Goal: Task Accomplishment & Management: Complete application form

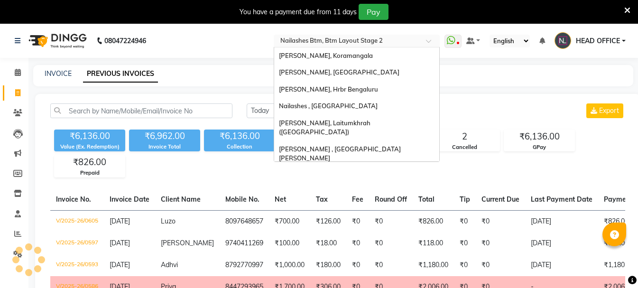
click at [360, 39] on input "text" at bounding box center [347, 41] width 138 height 9
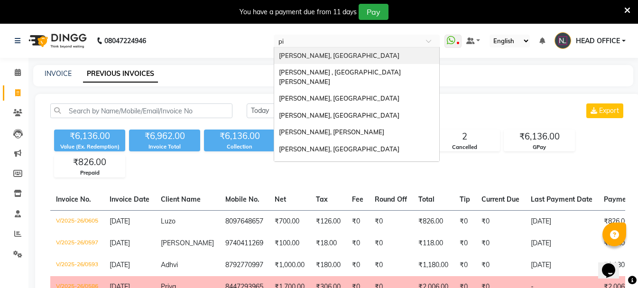
type input "pit"
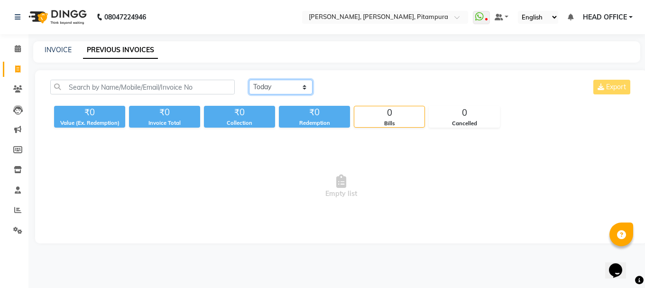
click at [285, 89] on select "[DATE] [DATE] Custom Range" at bounding box center [281, 87] width 64 height 15
select select "[DATE]"
click at [249, 80] on select "[DATE] [DATE] Custom Range" at bounding box center [281, 87] width 64 height 15
click at [65, 52] on link "INVOICE" at bounding box center [58, 50] width 27 height 9
select select "service"
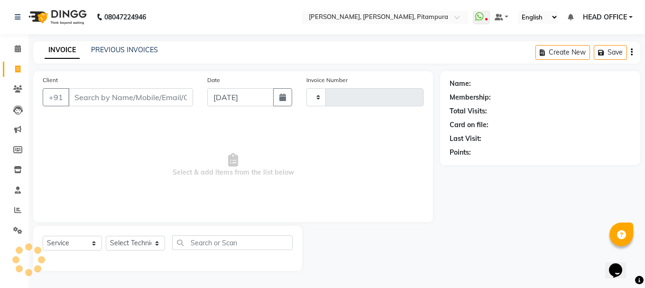
type input "0461"
select select "4953"
click at [285, 97] on icon "button" at bounding box center [282, 97] width 7 height 8
select select "9"
select select "2025"
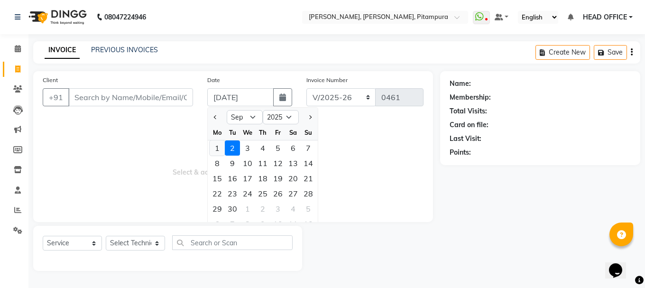
click at [215, 150] on div "1" at bounding box center [217, 147] width 15 height 15
type input "[DATE]"
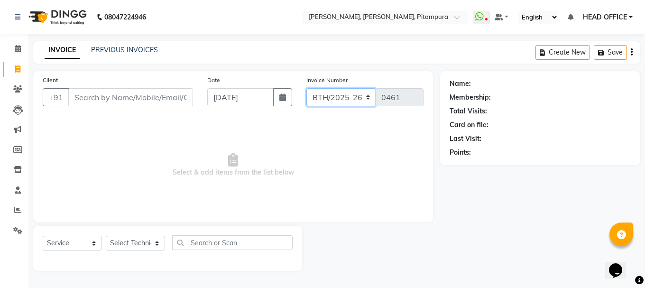
drag, startPoint x: 344, startPoint y: 97, endPoint x: 344, endPoint y: 102, distance: 5.2
click at [344, 97] on select "BTH/2025-26 RED/2025-26 V/2025 V/2025-26" at bounding box center [341, 97] width 70 height 18
select select "4953"
click at [306, 88] on select "BTH/2025-26 RED/2025-26 V/2025 V/2025-26" at bounding box center [341, 97] width 70 height 18
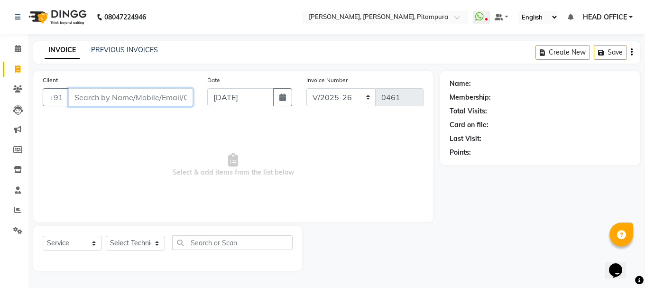
click at [134, 100] on input "Client" at bounding box center [130, 97] width 125 height 18
type input "8588969348"
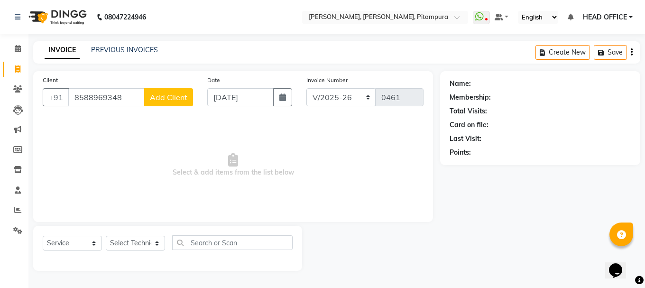
click at [172, 92] on button "Add Client" at bounding box center [168, 97] width 49 height 18
select select "21"
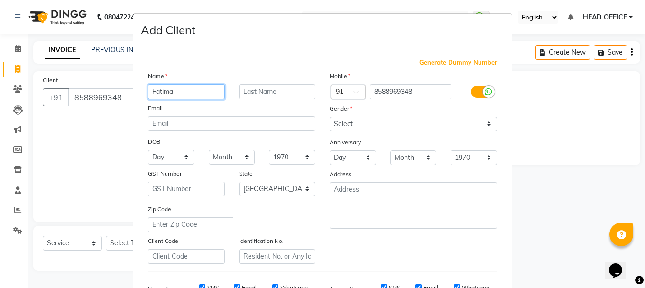
type input "Fatima"
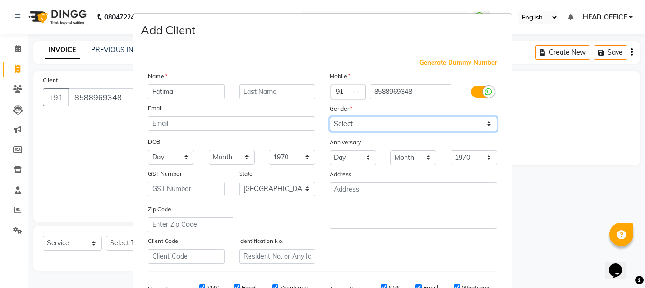
click at [388, 123] on select "Select [DEMOGRAPHIC_DATA] [DEMOGRAPHIC_DATA] Other Prefer Not To Say" at bounding box center [413, 124] width 167 height 15
select select "[DEMOGRAPHIC_DATA]"
click at [330, 117] on select "Select [DEMOGRAPHIC_DATA] [DEMOGRAPHIC_DATA] Other Prefer Not To Say" at bounding box center [413, 124] width 167 height 15
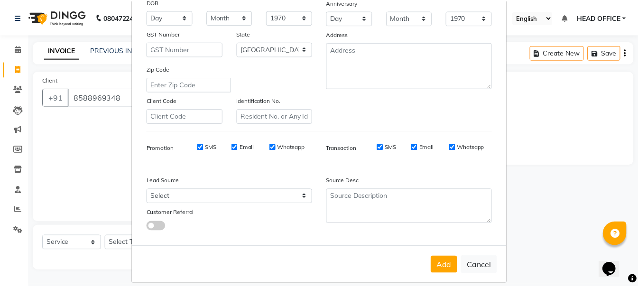
scroll to position [142, 0]
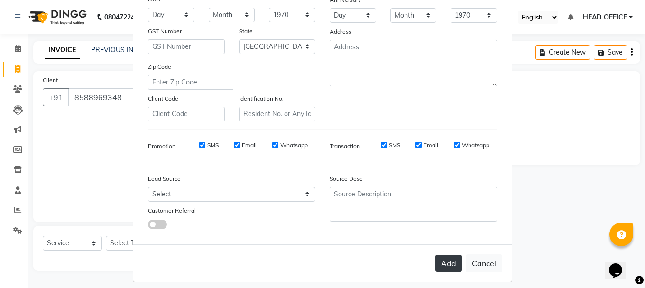
click at [440, 267] on button "Add" at bounding box center [448, 263] width 27 height 17
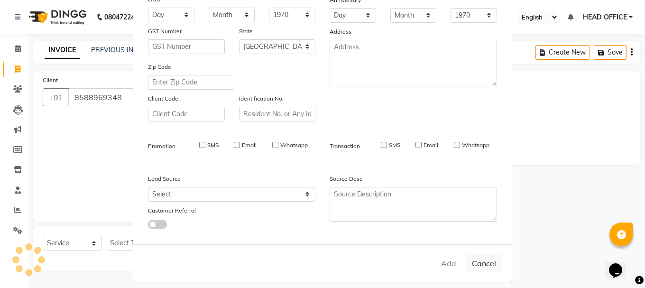
select select
select select "null"
select select
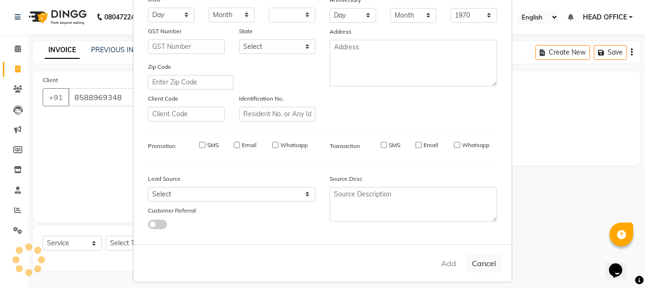
select select
checkbox input "false"
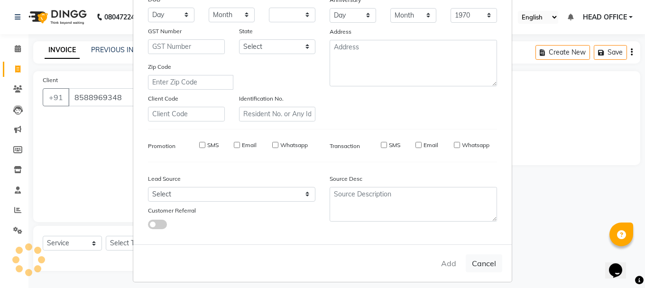
checkbox input "false"
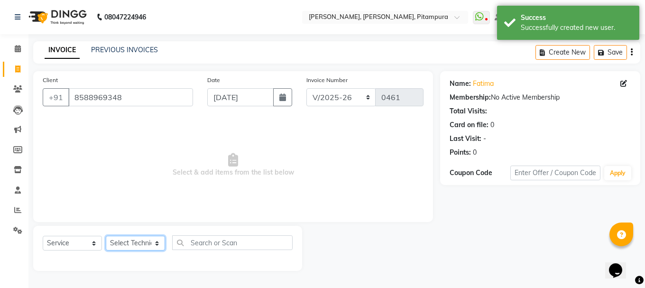
click at [141, 240] on select "Select Technician [PERSON_NAME] [PERSON_NAME] Manager [PERSON_NAME] sona" at bounding box center [135, 243] width 59 height 15
select select "79602"
click at [106, 236] on select "Select Technician [PERSON_NAME] [PERSON_NAME] Manager [PERSON_NAME] sona" at bounding box center [135, 243] width 59 height 15
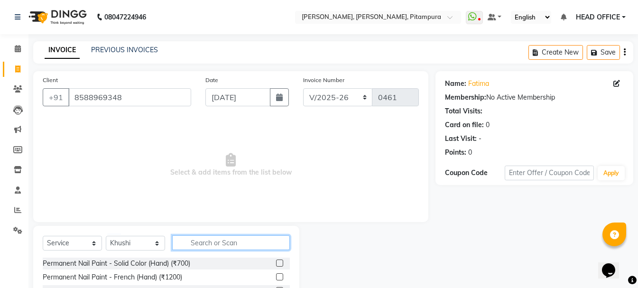
click at [218, 243] on input "text" at bounding box center [231, 242] width 118 height 15
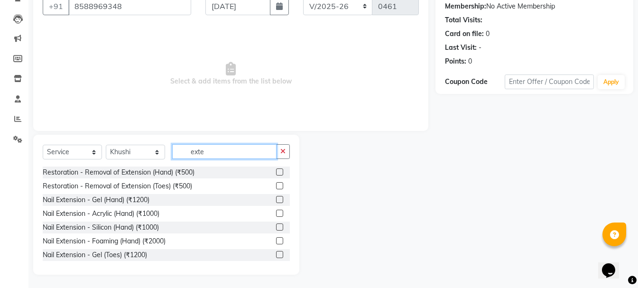
scroll to position [92, 0]
type input "exte"
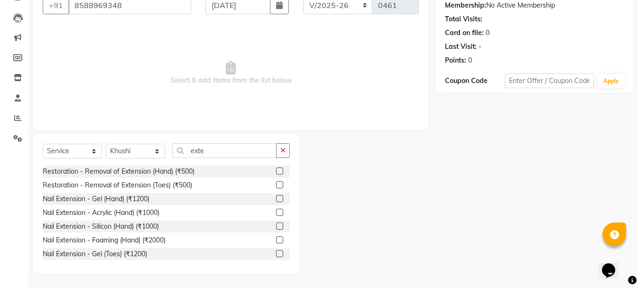
click at [276, 212] on label at bounding box center [279, 212] width 7 height 7
click at [276, 212] on input "checkbox" at bounding box center [279, 213] width 6 height 6
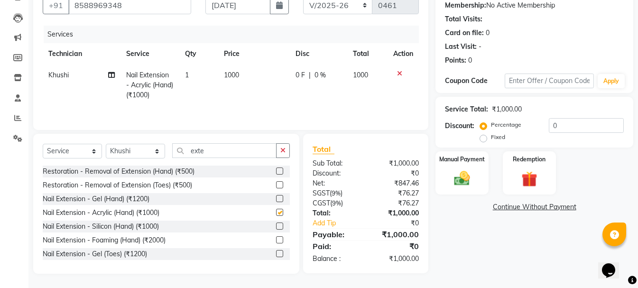
checkbox input "false"
click at [276, 193] on div at bounding box center [283, 199] width 14 height 12
click at [276, 198] on label at bounding box center [279, 198] width 7 height 7
click at [276, 198] on input "checkbox" at bounding box center [279, 199] width 6 height 6
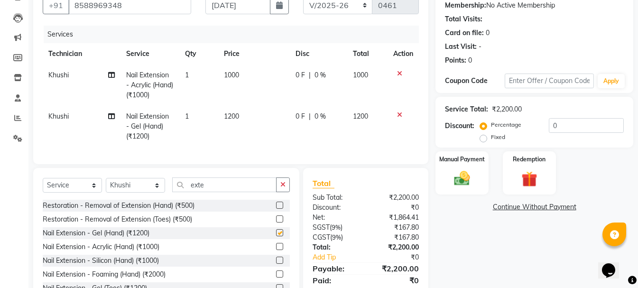
checkbox input "false"
click at [402, 73] on div at bounding box center [403, 73] width 20 height 7
click at [403, 71] on div at bounding box center [403, 73] width 20 height 7
click at [400, 74] on icon at bounding box center [399, 73] width 5 height 7
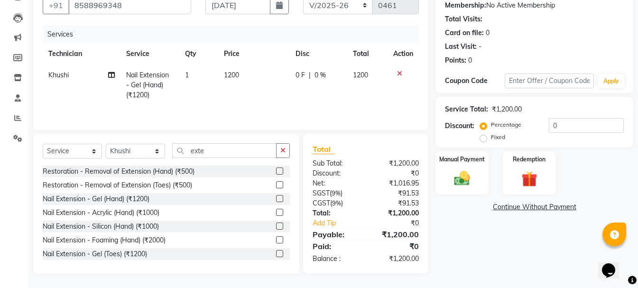
click at [234, 73] on span "1200" at bounding box center [231, 75] width 15 height 9
select select "79602"
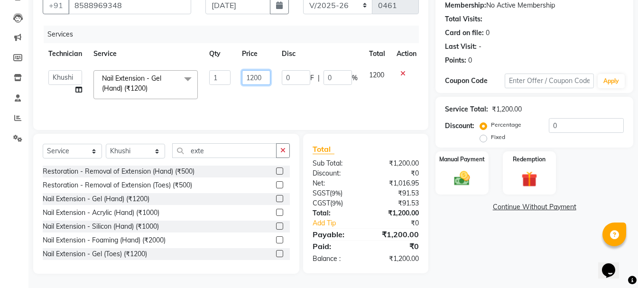
click at [255, 76] on input "1200" at bounding box center [256, 77] width 28 height 15
type input "1500"
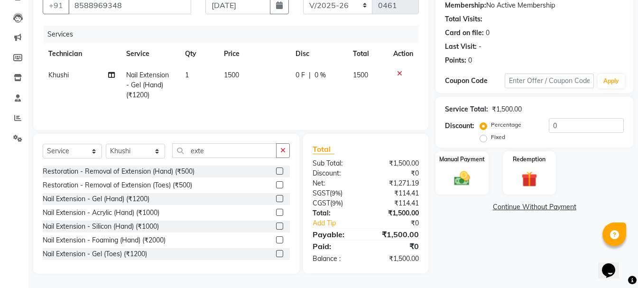
click at [260, 102] on td "1500" at bounding box center [254, 85] width 72 height 41
select select "79602"
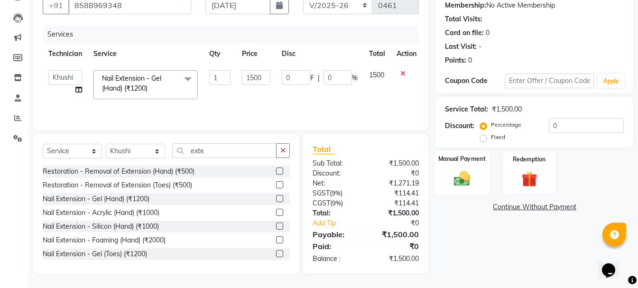
click at [464, 183] on img at bounding box center [462, 178] width 27 height 19
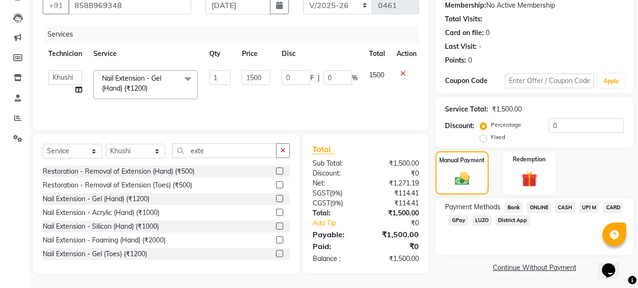
click at [543, 207] on span "ONLINE" at bounding box center [538, 207] width 25 height 11
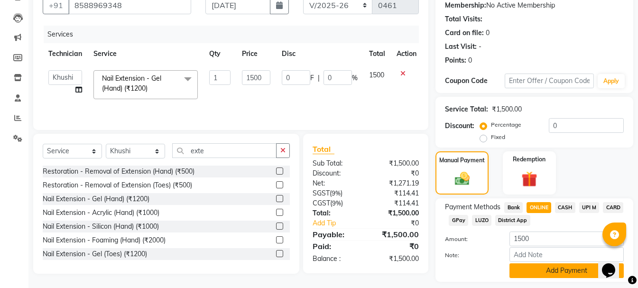
click at [535, 275] on button "Add Payment" at bounding box center [566, 270] width 114 height 15
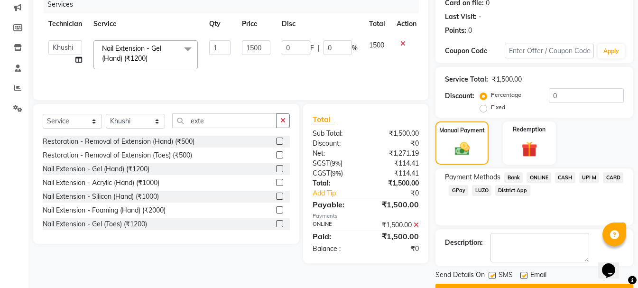
scroll to position [139, 0]
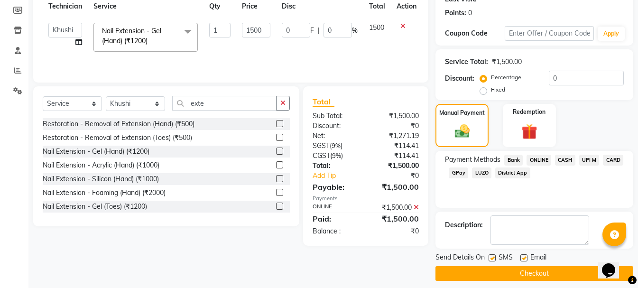
click at [467, 271] on button "Checkout" at bounding box center [534, 273] width 198 height 15
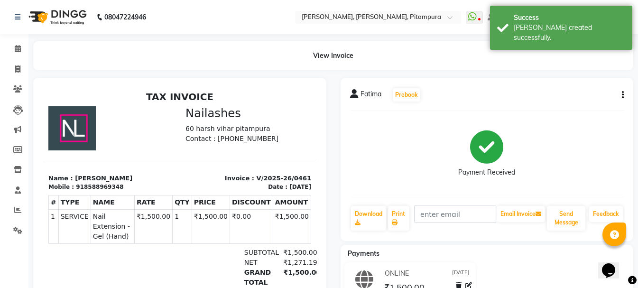
select select "service"
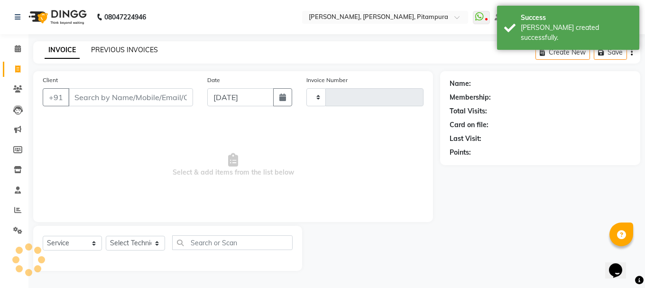
type input "0462"
select select "4953"
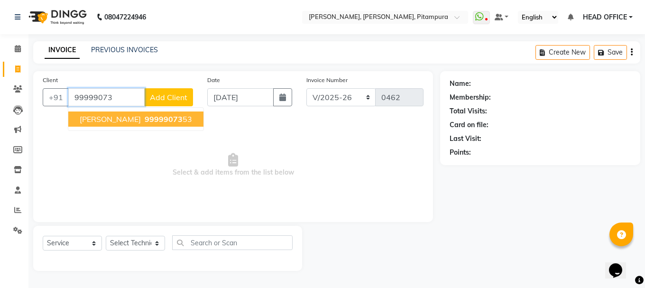
click at [145, 120] on span "99999073" at bounding box center [164, 118] width 38 height 9
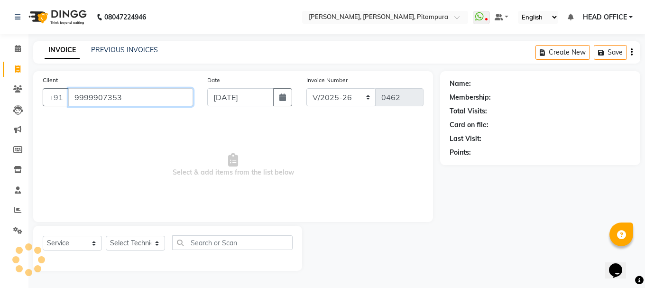
type input "9999907353"
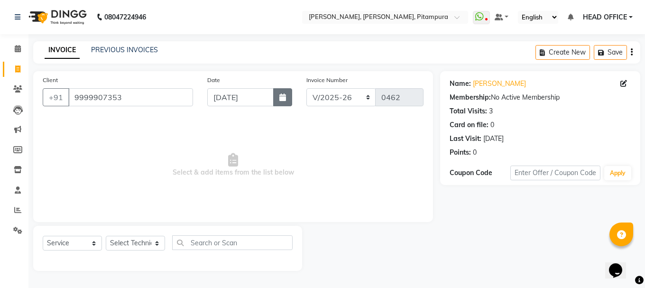
click at [285, 98] on icon "button" at bounding box center [282, 97] width 7 height 8
select select "9"
select select "2025"
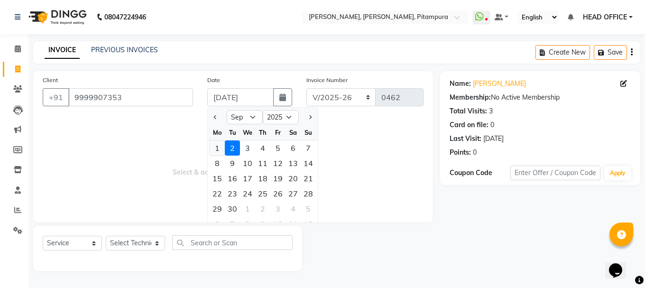
click at [216, 146] on div "1" at bounding box center [217, 147] width 15 height 15
type input "[DATE]"
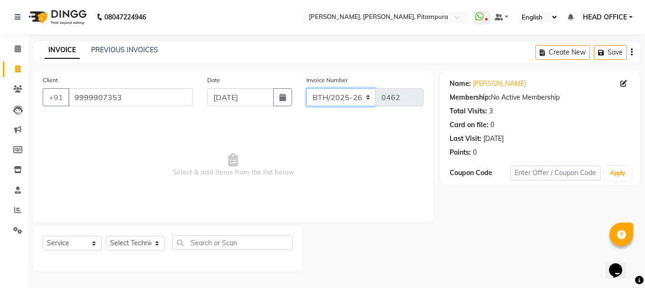
click at [360, 101] on select "BTH/2025-26 RED/2025-26 V/2025 V/2025-26" at bounding box center [341, 97] width 70 height 18
select select "4953"
click at [306, 88] on select "BTH/2025-26 RED/2025-26 V/2025 V/2025-26" at bounding box center [341, 97] width 70 height 18
click at [146, 242] on select "Select Technician [PERSON_NAME] [PERSON_NAME] Manager [PERSON_NAME] sona" at bounding box center [135, 243] width 59 height 15
select select "79602"
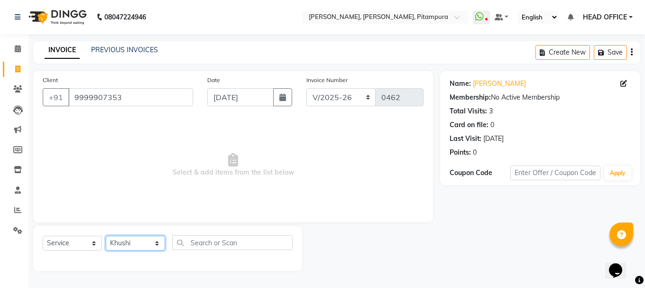
click at [106, 236] on select "Select Technician [PERSON_NAME] [PERSON_NAME] Manager [PERSON_NAME] sona" at bounding box center [135, 243] width 59 height 15
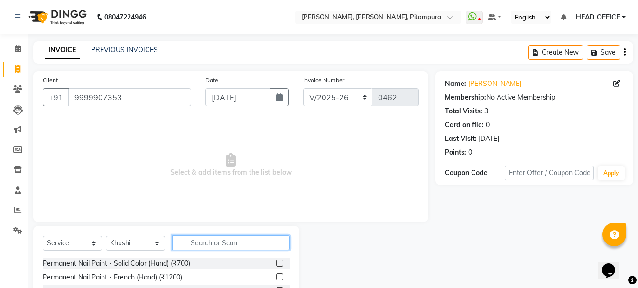
click at [224, 240] on input "text" at bounding box center [231, 242] width 118 height 15
type input "cat"
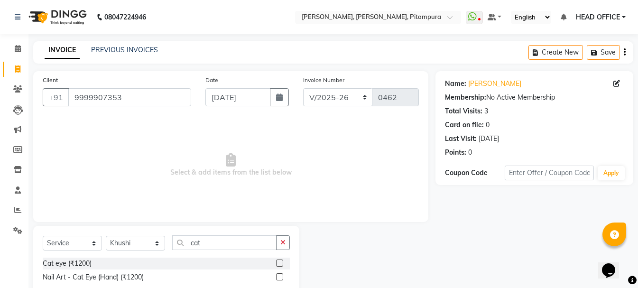
click at [279, 273] on div at bounding box center [283, 277] width 14 height 12
click at [279, 275] on label at bounding box center [279, 276] width 7 height 7
click at [279, 275] on input "checkbox" at bounding box center [279, 277] width 6 height 6
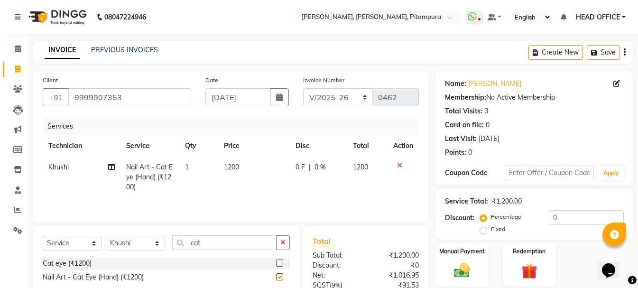
checkbox input "false"
click at [233, 164] on span "1200" at bounding box center [231, 167] width 15 height 9
select select "79602"
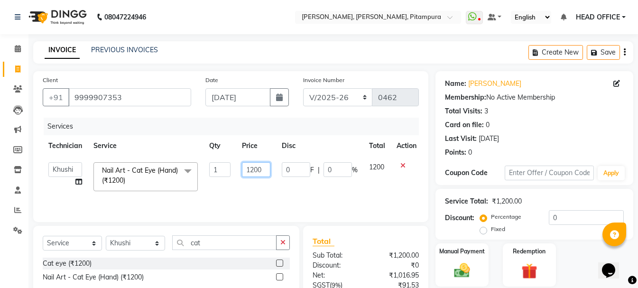
click at [254, 170] on input "1200" at bounding box center [256, 169] width 28 height 15
type input "1000"
click at [258, 204] on div "Services Technician Service Qty Price Disc Total Action Arun Khushi Manager [PE…" at bounding box center [231, 165] width 376 height 95
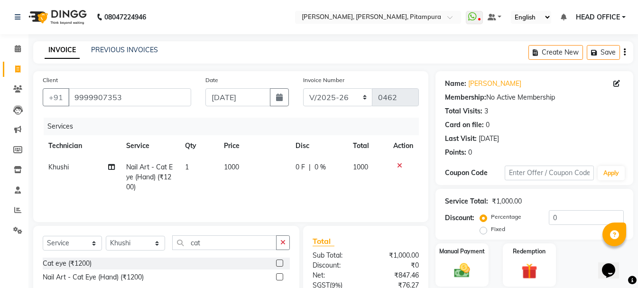
scroll to position [92, 0]
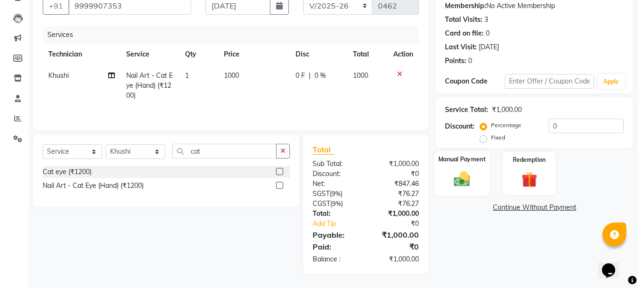
click at [478, 178] on div "Manual Payment" at bounding box center [461, 173] width 55 height 45
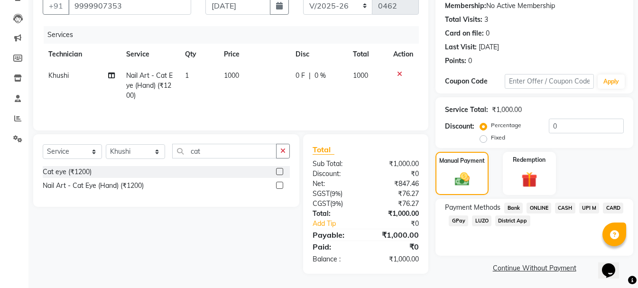
click at [568, 206] on span "CASH" at bounding box center [565, 208] width 20 height 11
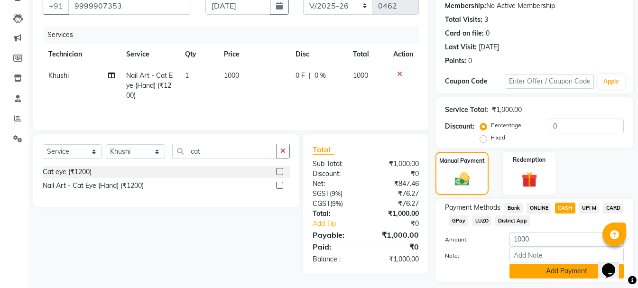
click at [529, 269] on button "Add Payment" at bounding box center [566, 271] width 114 height 15
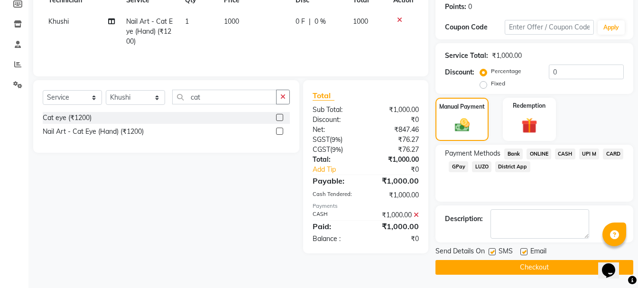
scroll to position [147, 0]
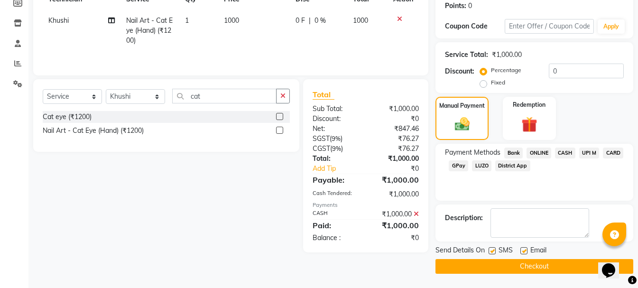
click at [481, 260] on button "Checkout" at bounding box center [534, 266] width 198 height 15
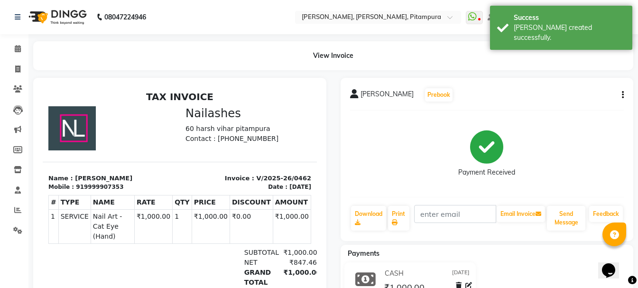
select select "service"
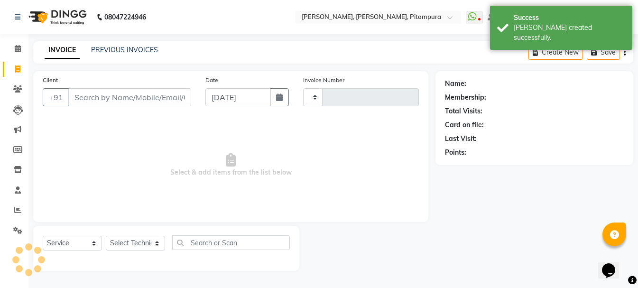
type input "0463"
select select "4953"
